Goal: Task Accomplishment & Management: Manage account settings

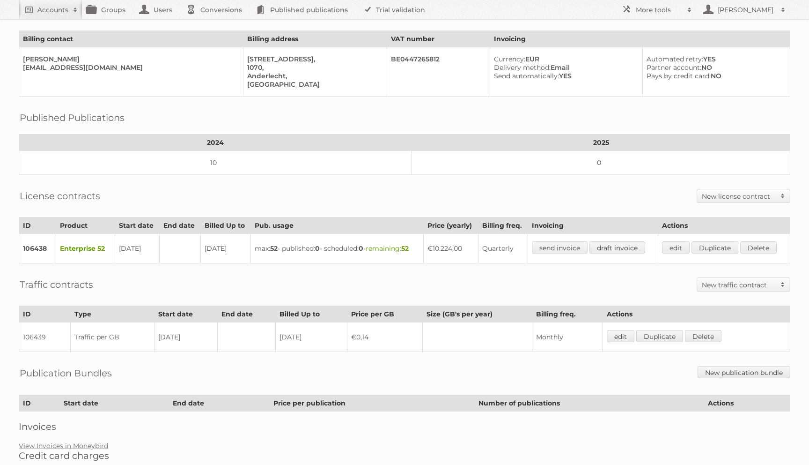
scroll to position [53, 0]
click at [418, 185] on div "License contracts New license contract Enterprise Bronze-2023 Silver-2023 Gold-…" at bounding box center [405, 196] width 772 height 23
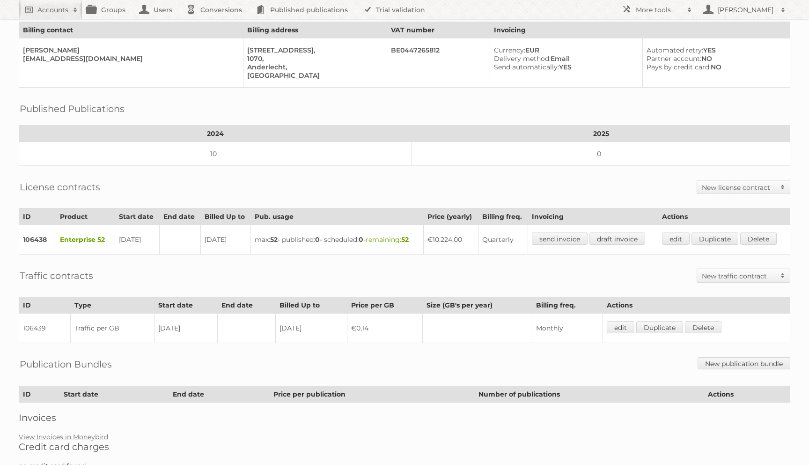
scroll to position [89, 0]
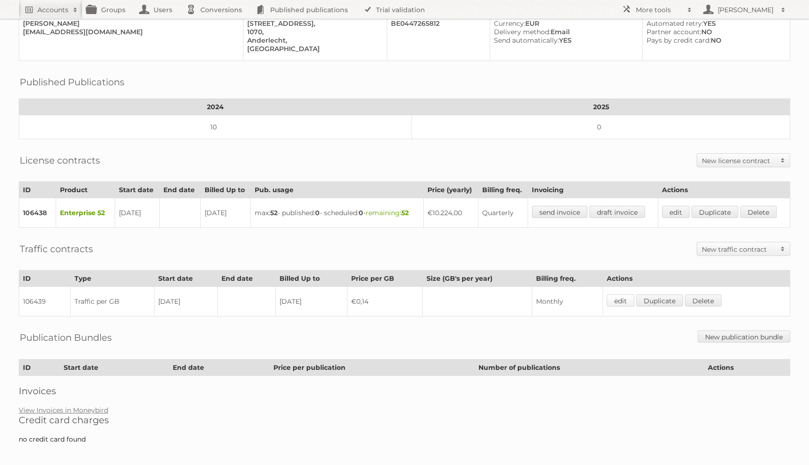
click at [625, 295] on link "edit" at bounding box center [621, 300] width 28 height 12
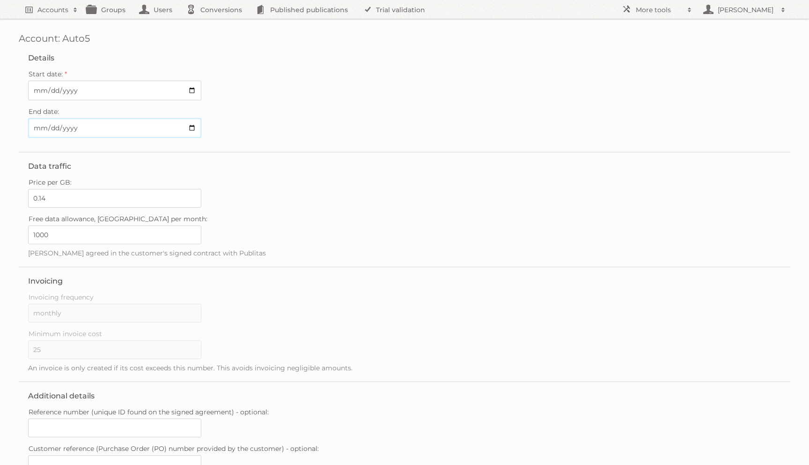
click at [42, 127] on input "End date:" at bounding box center [114, 128] width 173 height 20
type input "2025-09-30"
type input "..."
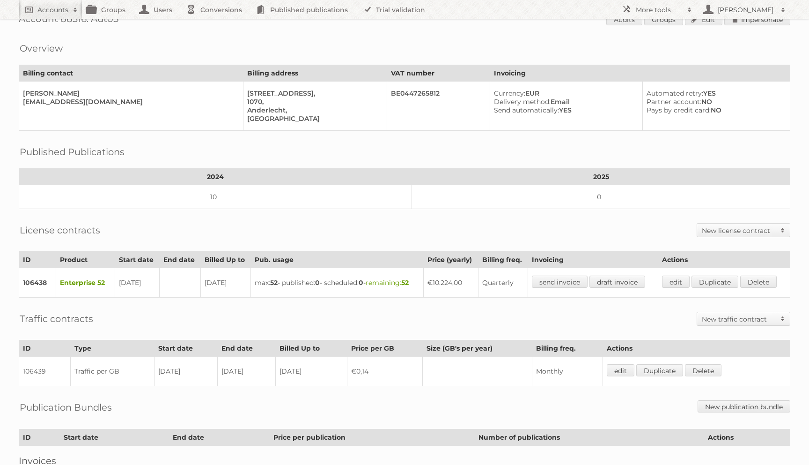
scroll to position [15, 0]
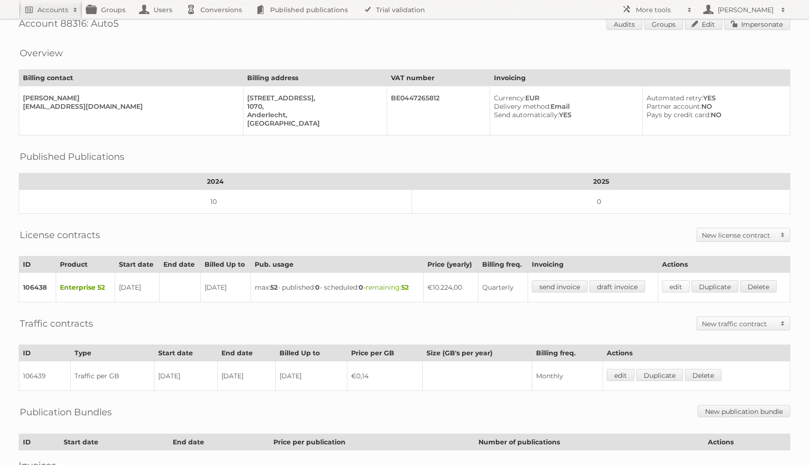
click at [681, 281] on link "edit" at bounding box center [676, 286] width 28 height 12
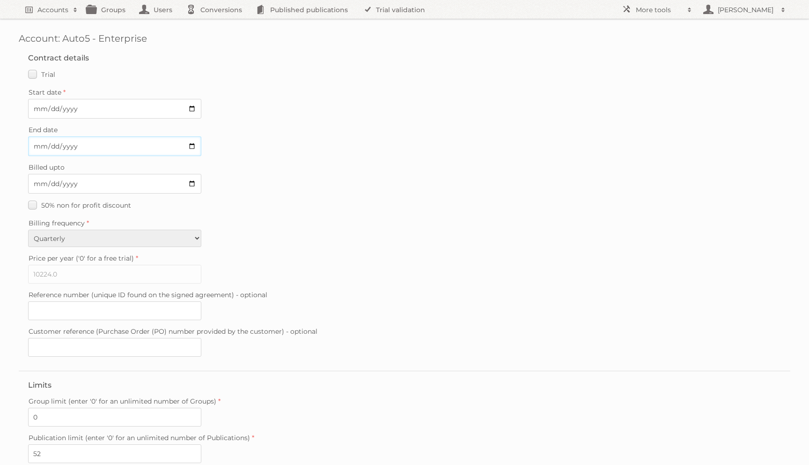
click at [40, 148] on input "End date" at bounding box center [114, 146] width 173 height 20
type input "2025-09-30"
type input "..."
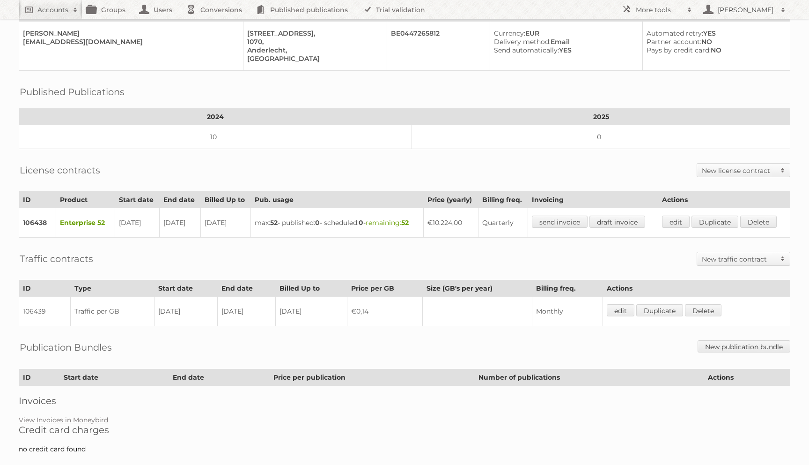
scroll to position [89, 0]
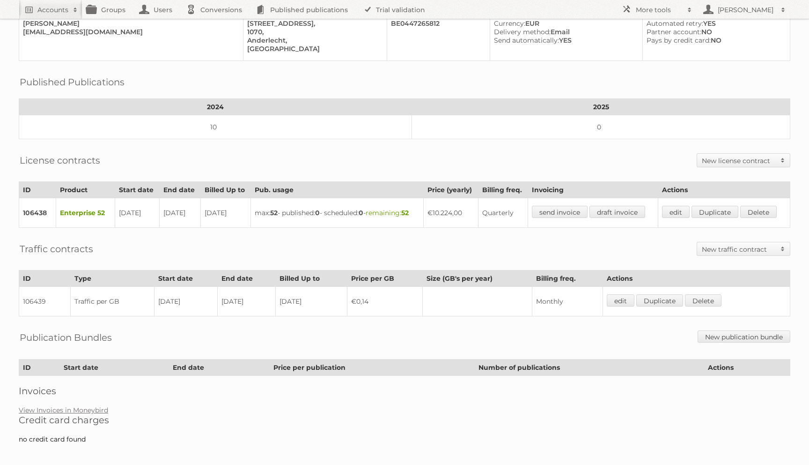
click at [194, 240] on div "Traffic contracts New traffic contract Traffic bundle Traffic per GB" at bounding box center [405, 248] width 772 height 23
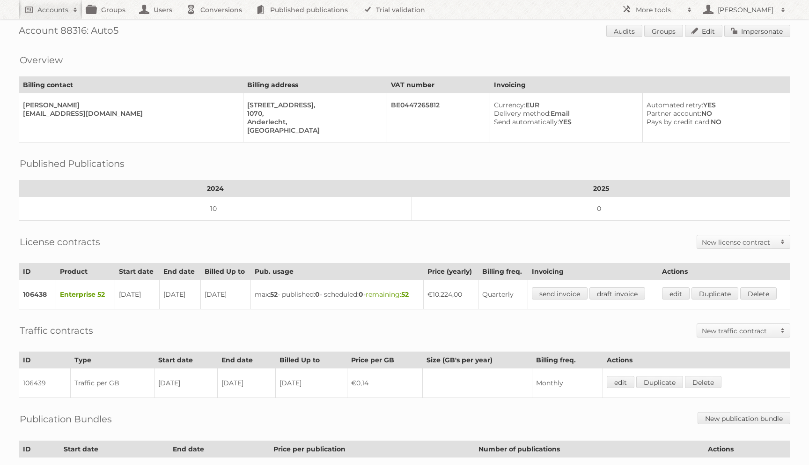
scroll to position [15, 0]
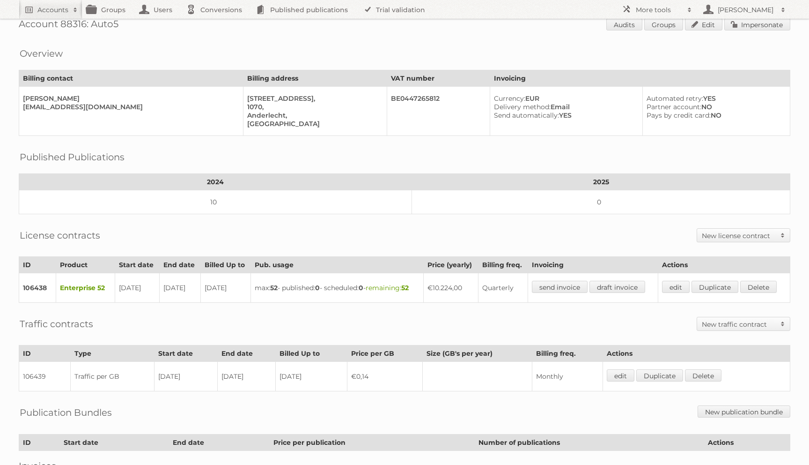
click at [118, 94] on div "[PERSON_NAME]" at bounding box center [129, 98] width 213 height 8
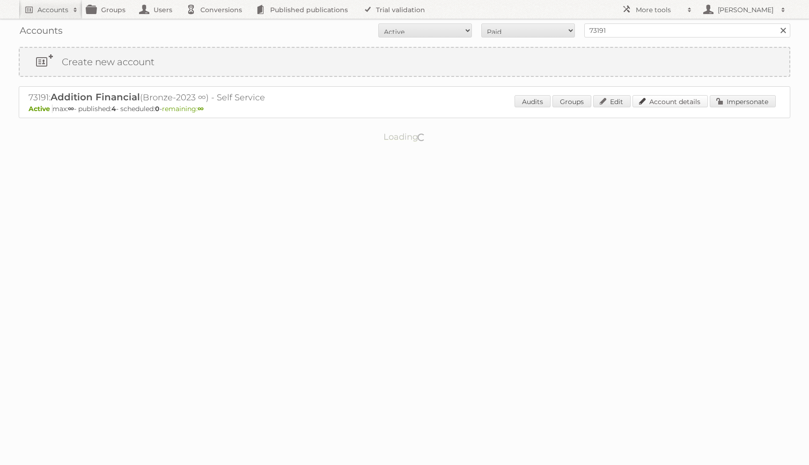
click at [650, 99] on link "Account details" at bounding box center [670, 101] width 75 height 12
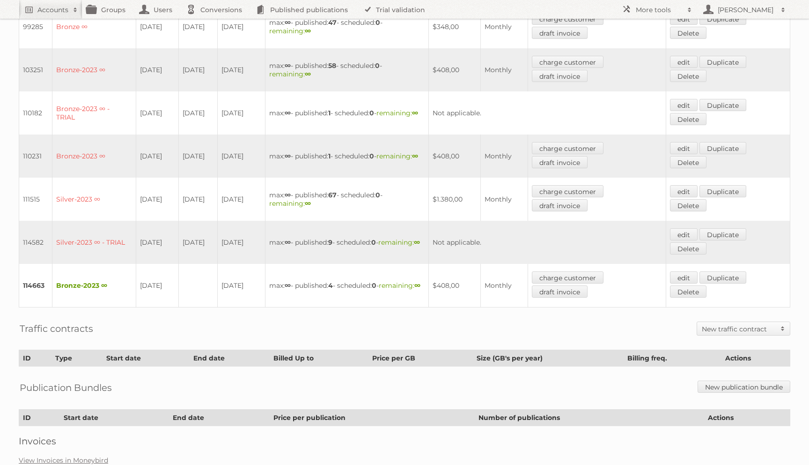
scroll to position [593, 0]
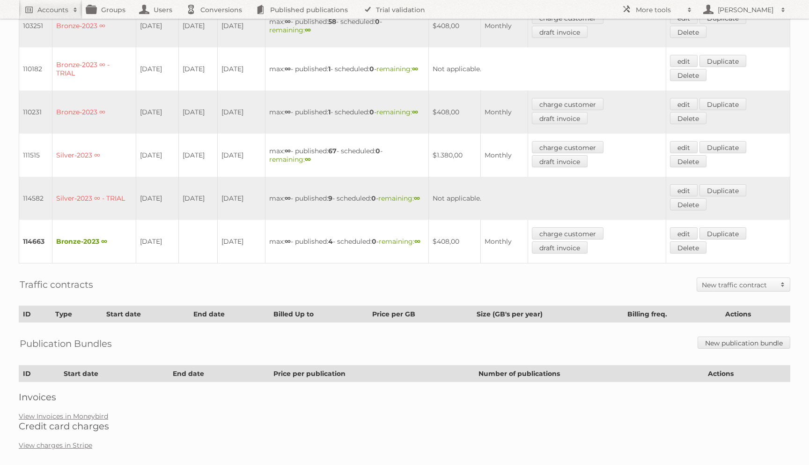
click at [149, 230] on td "[DATE]" at bounding box center [157, 242] width 42 height 44
copy tr "06-09-2025"
click at [271, 11] on link "Published publications" at bounding box center [304, 9] width 106 height 19
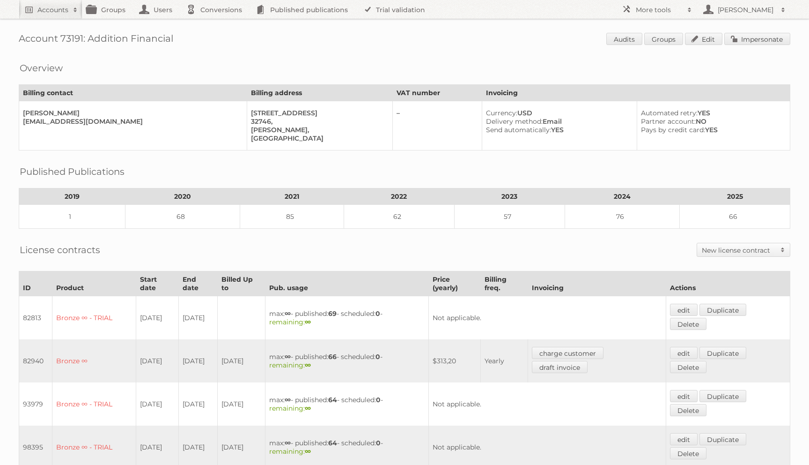
scroll to position [576, 0]
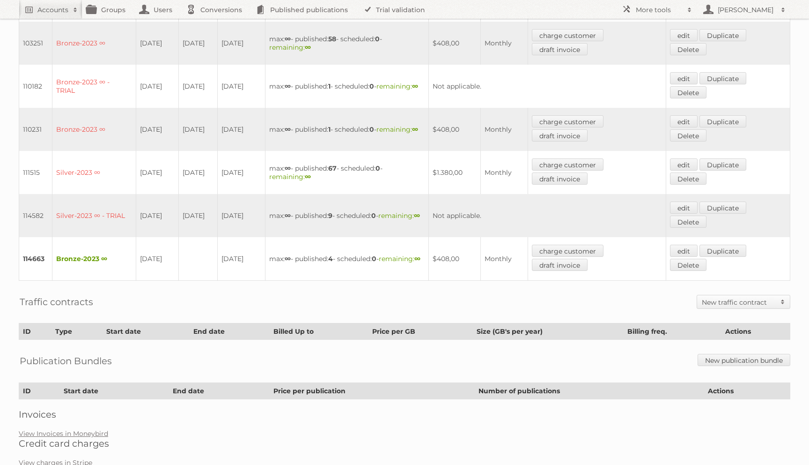
click at [126, 194] on td "Silver-2023 ∞ - TRIAL" at bounding box center [94, 215] width 84 height 43
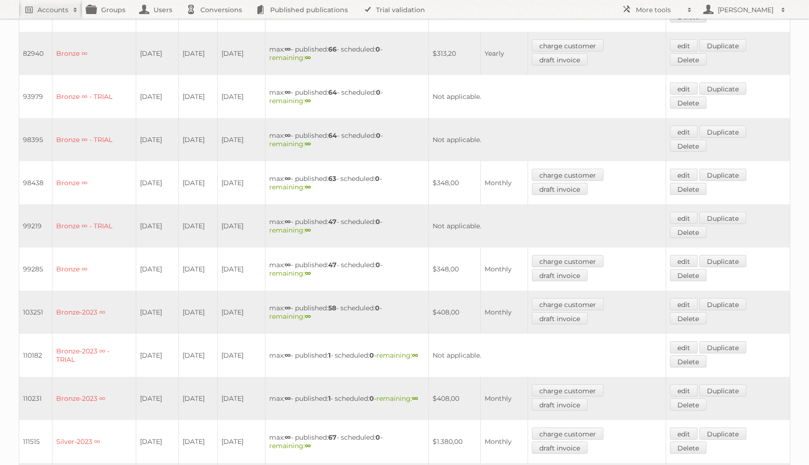
scroll to position [0, 0]
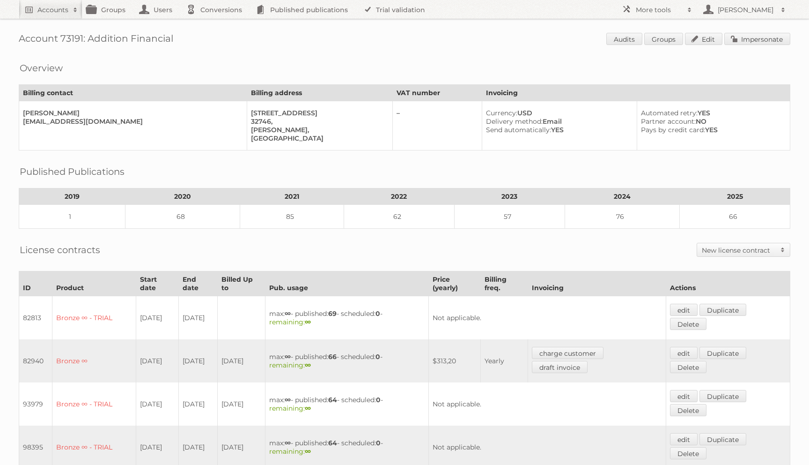
click at [100, 41] on h1 "Account 73191: Addition Financial Audits Groups Edit Impersonate" at bounding box center [405, 40] width 772 height 14
copy h1 "Addition Financial Audits"
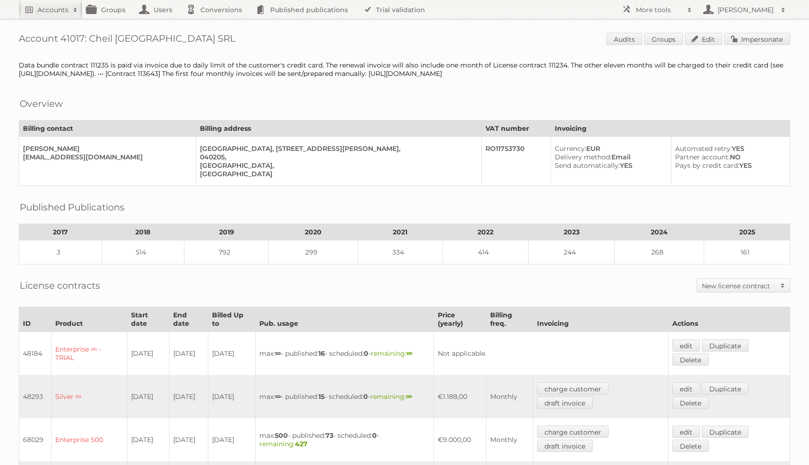
click at [736, 45] on span "Audits Groups Edit Impersonate" at bounding box center [698, 40] width 184 height 14
click at [736, 37] on link "Impersonate" at bounding box center [757, 39] width 66 height 12
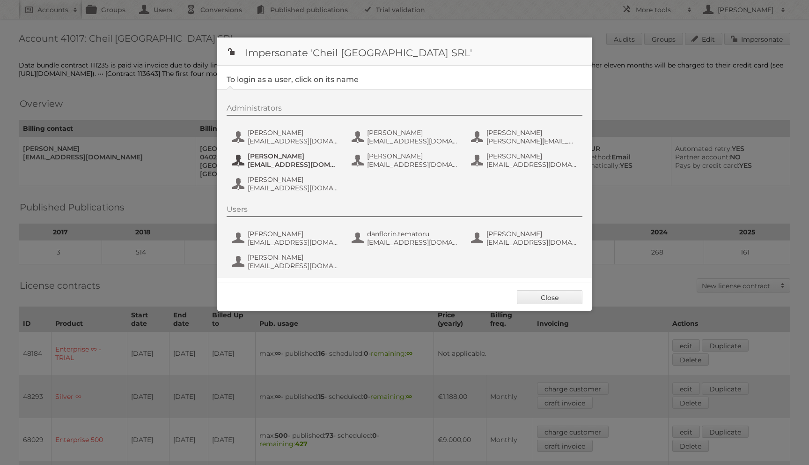
click at [259, 152] on button "[PERSON_NAME] [EMAIL_ADDRESS][DOMAIN_NAME]" at bounding box center [286, 160] width 110 height 19
